Goal: Transaction & Acquisition: Purchase product/service

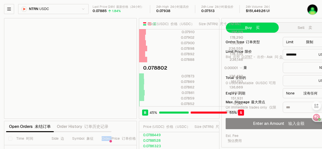
click at [85, 9] on html "Balance [PERSON_NAME]Earn Bitcoin Summer Bridge & Swap Orderbook Stake Ecosyste…" at bounding box center [161, 127] width 322 height 255
click at [85, 9] on html "Balance 平衡 Earn Bitcoin Summer Bridge & Swap Orderbook Stake Ecosystem Governan…" at bounding box center [161, 127] width 322 height 255
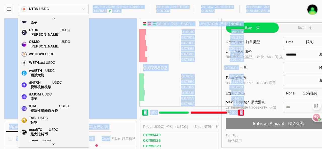
scroll to position [31, 0]
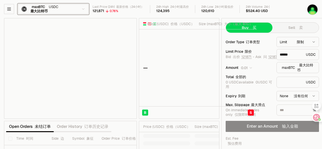
type input "******"
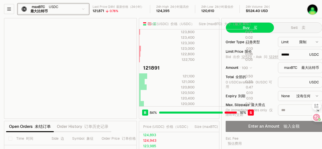
scroll to position [50, 0]
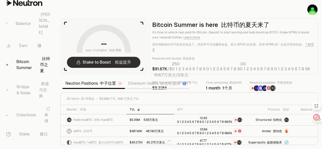
click at [118, 66] on link "Stake to Boost 权益提升" at bounding box center [104, 62] width 74 height 11
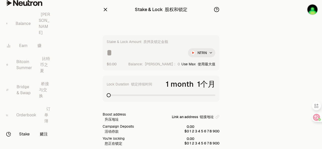
click at [207, 55] on html "Balance 平衡 Earn 赚 Bitcoin Summer 比特币之夏 Bridge & Swap 桥接与交换 Orderbook 订单簿 Stake …" at bounding box center [161, 111] width 322 height 222
click at [249, 51] on html "Balance 平衡 Earn 赚 Bitcoin Summer 比特币之夏 Bridge & Swap 桥接与交换 Orderbook 订单簿 Stake …" at bounding box center [161, 111] width 322 height 222
click at [249, 51] on section "Stake & Lock 股权和锁定 Stake & Lock Amount 质押及锁定金额 NTRN $0.00 Balance: 平衡： Use Max …" at bounding box center [161, 111] width 194 height 222
click at [32, 57] on link "Bitcoin Summer 比特币之夏" at bounding box center [28, 64] width 52 height 25
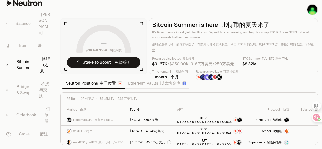
click at [320, 62] on section "-- your multiplier 你的乘数 Stake to Boost 权益提升 Bitcoin Summer is here 比特币的夏天来了 It'…" at bounding box center [189, 74] width 266 height 149
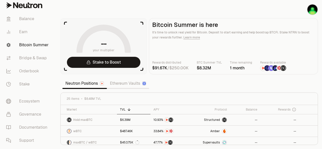
click at [124, 85] on link "Ethereum Vaults" at bounding box center [128, 84] width 42 height 10
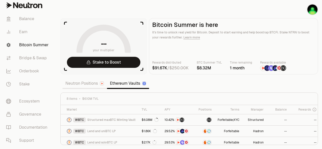
click at [86, 84] on link "Neutron Positions" at bounding box center [84, 84] width 45 height 10
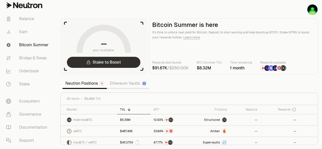
click at [117, 65] on link "Stake to Boost" at bounding box center [104, 62] width 74 height 11
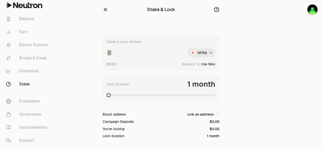
click at [202, 54] on html "Balance Earn Bitcoin Summer Bridge & Swap Orderbook Stake Ecosystem Governance …" at bounding box center [161, 99] width 322 height 198
click at [264, 54] on html "Balance Earn Bitcoin Summer Bridge & Swap Orderbook Stake Ecosystem Governance …" at bounding box center [161, 99] width 322 height 198
click at [32, 46] on link "Bitcoin Summer" at bounding box center [28, 45] width 52 height 13
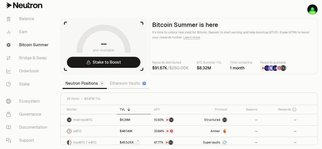
click at [199, 52] on main "Bitcoin Summer is here It's time to unlock real yield for Bitcoin. Deposit to s…" at bounding box center [233, 46] width 169 height 56
click at [100, 122] on link "Hold maxBTC" at bounding box center [89, 120] width 56 height 11
click at [25, 32] on link "Earn" at bounding box center [28, 31] width 52 height 13
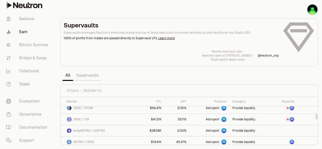
scroll to position [150, 0]
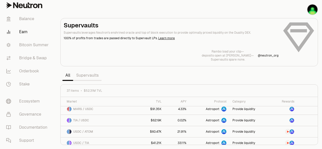
click at [91, 76] on link "Supervaults" at bounding box center [87, 76] width 28 height 10
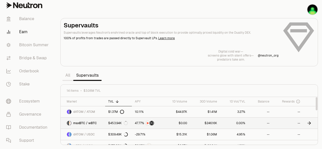
click at [83, 121] on span "maxBTC / wBTC" at bounding box center [85, 123] width 24 height 4
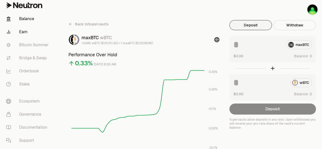
click at [28, 18] on link "Balance" at bounding box center [28, 18] width 52 height 13
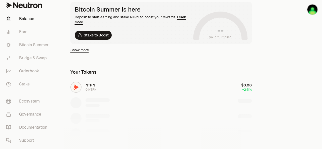
scroll to position [101, 0]
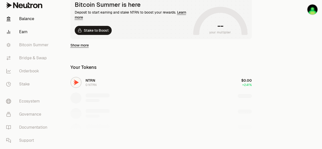
click at [23, 31] on link "Earn" at bounding box center [28, 31] width 52 height 13
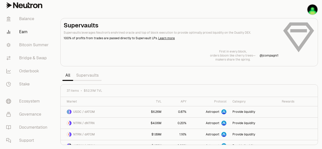
click at [92, 75] on link "Supervaults" at bounding box center [87, 76] width 28 height 10
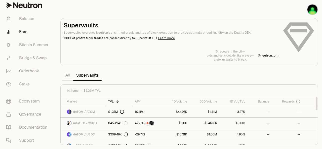
click at [152, 86] on div "14 items $3.06M TVL" at bounding box center [189, 91] width 257 height 12
click at [24, 43] on link "Bitcoin Summer" at bounding box center [28, 45] width 52 height 13
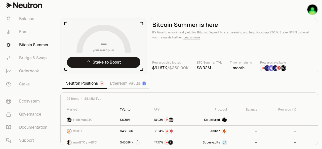
click at [128, 82] on link "Ethereum Vaults" at bounding box center [128, 84] width 42 height 10
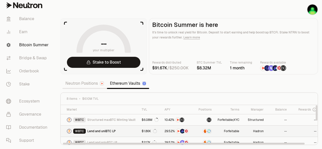
click at [109, 133] on span "Lend and uniBTC LP" at bounding box center [101, 131] width 28 height 4
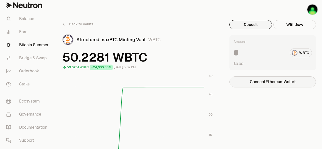
click at [268, 83] on button "Connect Ethereum Wallet" at bounding box center [273, 82] width 87 height 11
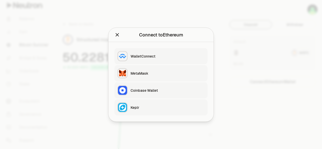
click at [163, 109] on div "Keplr" at bounding box center [168, 107] width 74 height 5
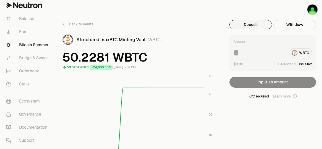
click at [43, 46] on link "Bitcoin Summer" at bounding box center [28, 45] width 52 height 13
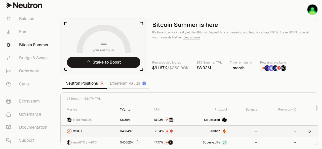
click at [112, 132] on link "wBTC" at bounding box center [89, 131] width 56 height 11
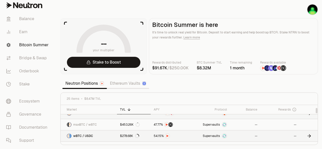
scroll to position [25, 0]
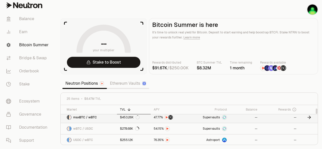
click at [92, 116] on span "maxBTC / wBTC" at bounding box center [85, 118] width 24 height 4
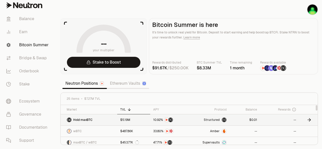
click at [119, 119] on link "$5.19M" at bounding box center [133, 120] width 33 height 11
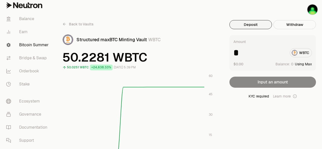
click at [260, 97] on div "KYC required Learn more" at bounding box center [273, 96] width 87 height 5
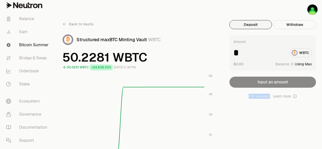
click at [260, 97] on div "KYC required Learn more" at bounding box center [273, 96] width 87 height 5
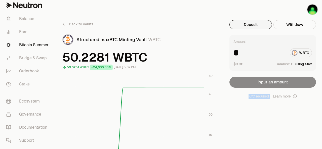
click at [260, 97] on div "KYC required Learn more" at bounding box center [273, 96] width 87 height 5
click at [314, 10] on img "button" at bounding box center [313, 10] width 10 height 10
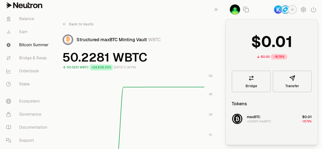
click at [216, 31] on div "Back to Vaults Structured maxBTC Minting Vault WBTC" at bounding box center [140, 32] width 157 height 25
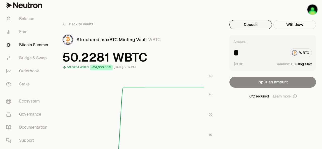
click at [26, 31] on link "Earn" at bounding box center [28, 31] width 52 height 13
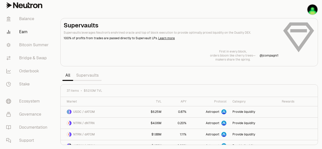
click at [89, 77] on link "Supervaults" at bounding box center [87, 76] width 28 height 10
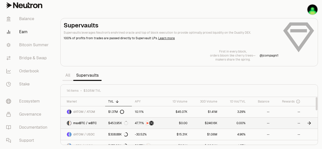
click at [313, 123] on link at bounding box center [311, 123] width 15 height 11
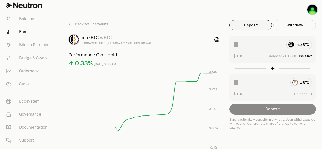
click at [310, 55] on button "Use Max" at bounding box center [305, 56] width 14 height 5
type input "**********"
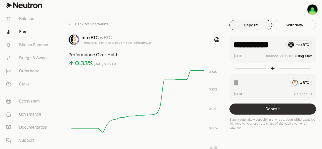
click at [274, 108] on button "Deposit" at bounding box center [273, 109] width 87 height 11
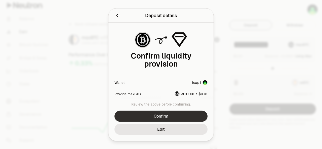
click at [178, 117] on button "Confirm" at bounding box center [161, 116] width 93 height 11
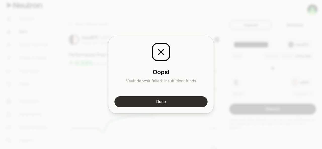
click at [178, 100] on button "Done" at bounding box center [161, 101] width 93 height 11
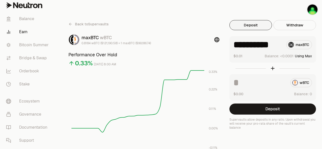
click at [300, 84] on div "wBTC" at bounding box center [273, 82] width 79 height 9
click at [303, 84] on div "wBTC" at bounding box center [273, 82] width 79 height 9
click at [303, 95] on span "Balance:" at bounding box center [301, 94] width 15 height 5
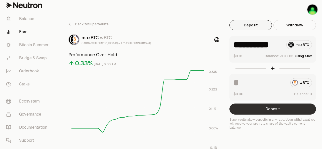
click at [285, 111] on button "Deposit" at bounding box center [273, 109] width 87 height 11
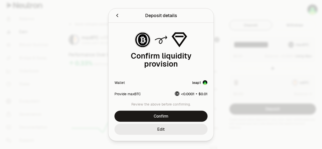
click at [167, 129] on button "Edit" at bounding box center [161, 129] width 93 height 11
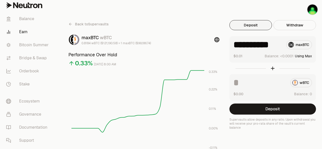
click at [304, 85] on div "wBTC" at bounding box center [273, 82] width 79 height 9
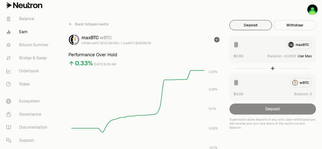
click at [281, 110] on div "Deposit" at bounding box center [273, 109] width 87 height 11
click at [104, 41] on div "0.8184 wBTC ($121,190.58) = 1 maxBTC ($99,186.74)" at bounding box center [117, 43] width 70 height 4
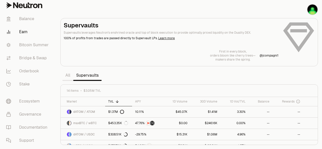
click at [139, 61] on div "First in every block, orders bloom like cherry trees— makers share the spring. …" at bounding box center [189, 56] width 251 height 12
click at [28, 84] on link "Stake" at bounding box center [28, 84] width 52 height 13
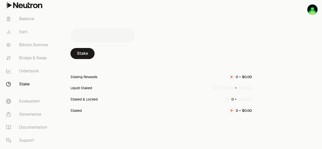
scroll to position [21, 0]
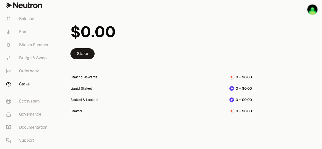
click at [83, 100] on div "Staked & Locked" at bounding box center [84, 99] width 27 height 5
click at [89, 55] on link "Stake" at bounding box center [83, 53] width 24 height 11
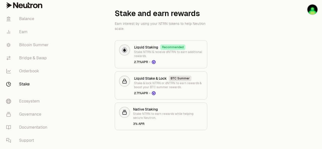
scroll to position [30, 0]
click at [177, 86] on p "Stake & lock NTRN or dNTRN to earn rewards & boost your BTC summer rewards." at bounding box center [168, 85] width 69 height 8
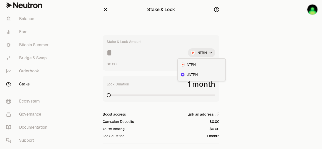
click at [206, 52] on html "Balance Earn Bitcoin Summer Bridge & Swap Orderbook Stake Ecosystem Governance …" at bounding box center [161, 99] width 322 height 198
click at [242, 51] on html "Balance Earn Bitcoin Summer Bridge & Swap Orderbook Stake Ecosystem Governance …" at bounding box center [161, 99] width 322 height 198
click at [106, 10] on icon "button" at bounding box center [105, 9] width 3 height 3
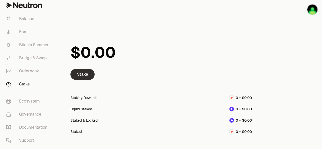
click at [85, 73] on link "Stake" at bounding box center [83, 74] width 24 height 11
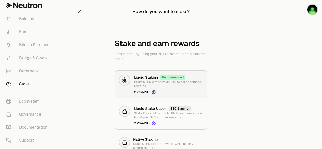
click at [154, 84] on p "Stake NTRN & receive dNTRN to earn additional rewards." at bounding box center [168, 84] width 69 height 8
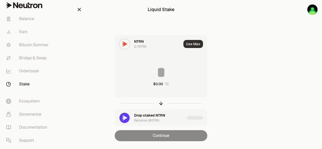
click at [194, 42] on button "Use Max" at bounding box center [194, 44] width 20 height 8
type input "*"
click at [79, 9] on icon "button" at bounding box center [80, 10] width 6 height 6
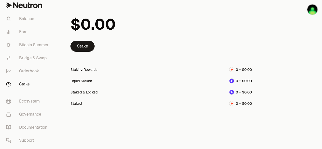
scroll to position [28, 0]
click at [79, 92] on div "Staked & Locked" at bounding box center [84, 92] width 27 height 5
click at [85, 93] on div "Staked & Locked" at bounding box center [84, 92] width 27 height 5
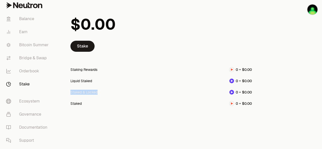
click at [85, 93] on div "Staked & Locked" at bounding box center [84, 92] width 27 height 5
click at [79, 49] on link "Stake" at bounding box center [83, 46] width 24 height 11
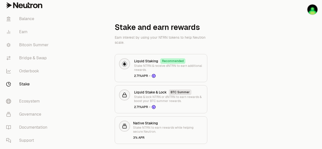
scroll to position [30, 0]
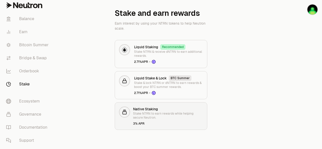
click at [150, 118] on p "Stake NTRN to earn rewards while helping secure Neutron." at bounding box center [168, 116] width 70 height 8
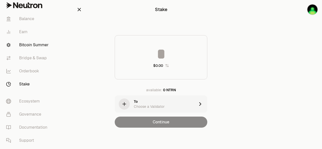
click at [35, 44] on link "Bitcoin Summer" at bounding box center [28, 45] width 52 height 13
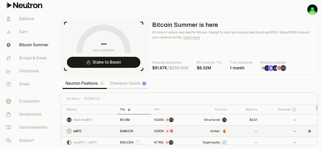
click at [246, 131] on link "--" at bounding box center [245, 131] width 30 height 11
